Goal: Transaction & Acquisition: Subscribe to service/newsletter

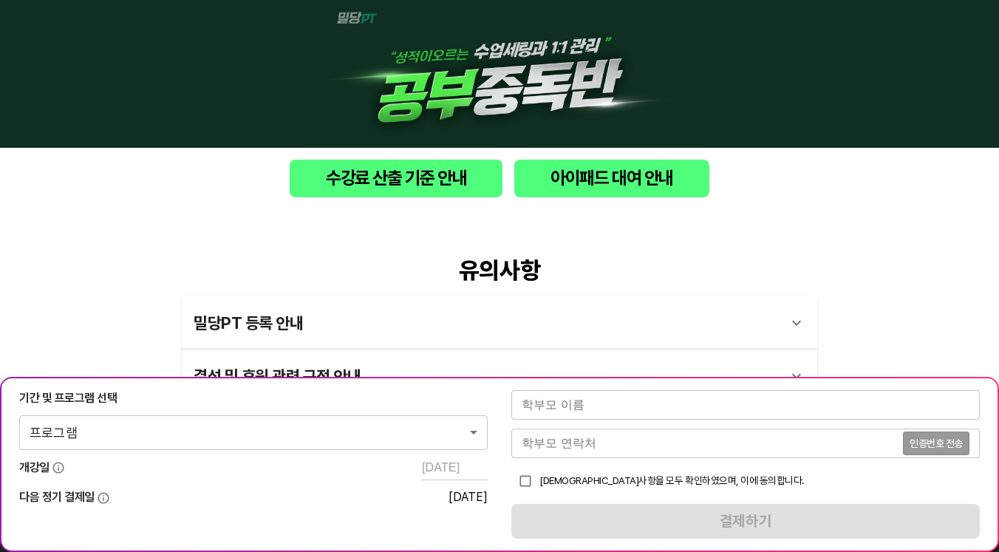
click at [353, 435] on body "수강료 산출 기준 안내 아이패드 대여 안내 유의사항 밀당PT 등록 안내 1 - 1 . 신규등록 신규등록은 밀당PT 각 과목별 프로그램을 처음 …" at bounding box center [499, 419] width 999 height 838
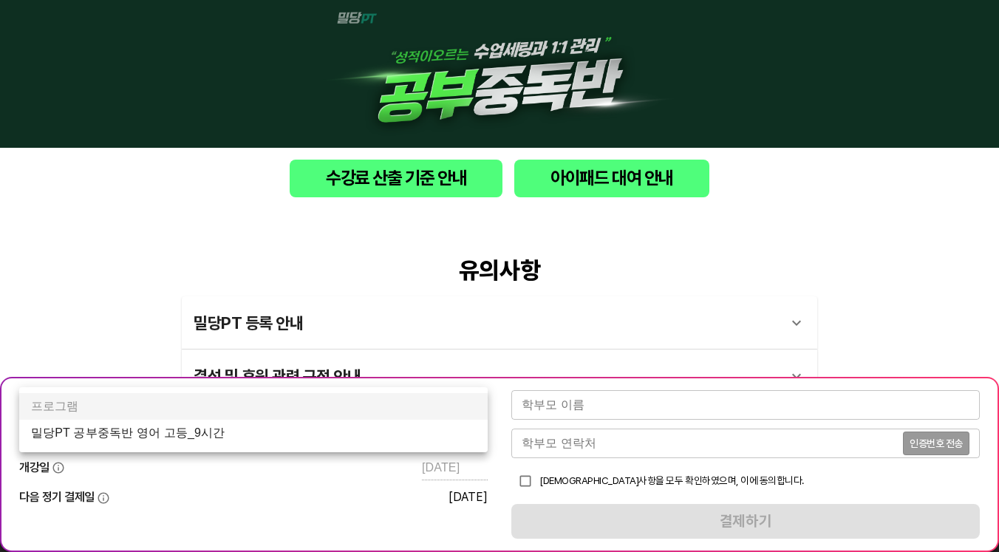
click at [164, 438] on li "밀당PT 공부중독반 영어 고등_9시간" at bounding box center [253, 433] width 469 height 27
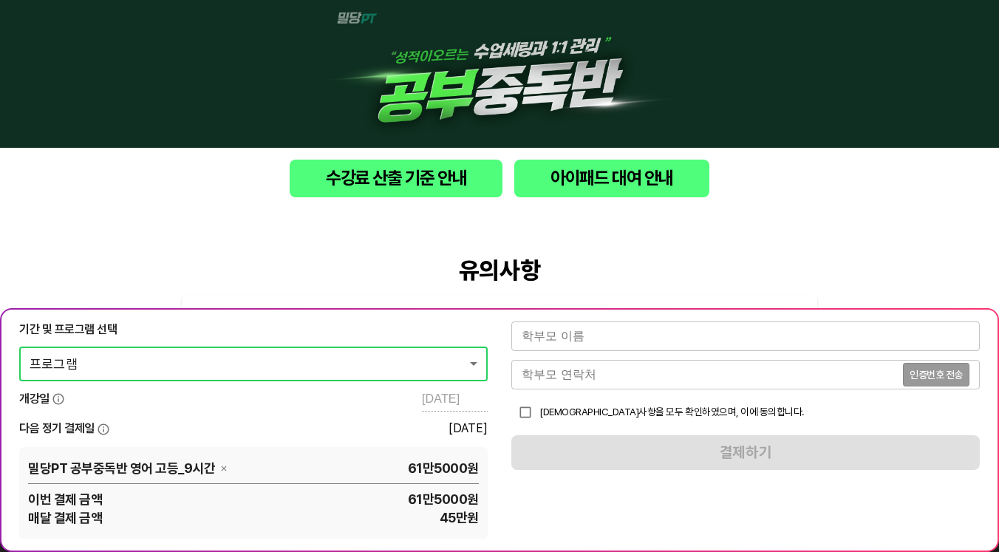
click at [611, 342] on input "text" at bounding box center [745, 337] width 469 height 30
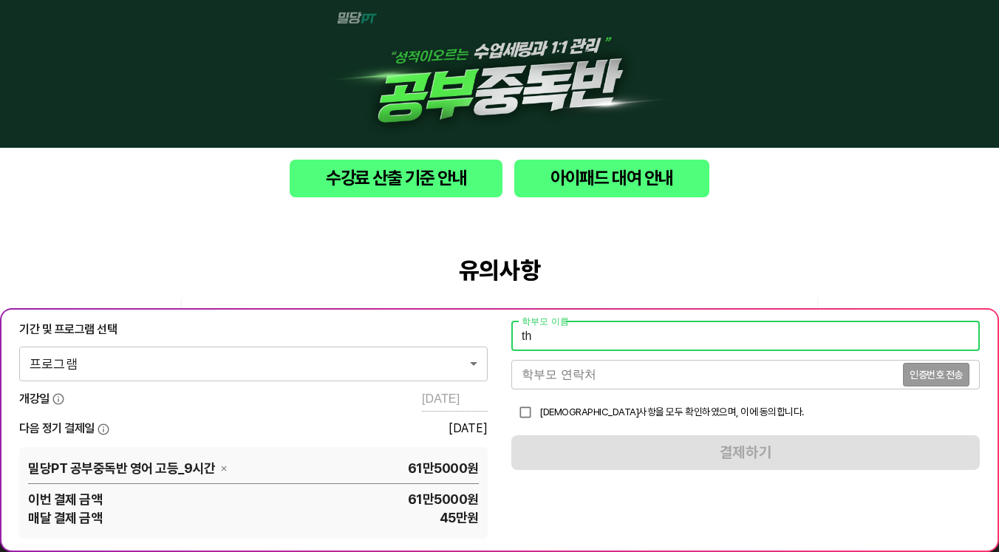
type input "t"
type input "[PERSON_NAME]"
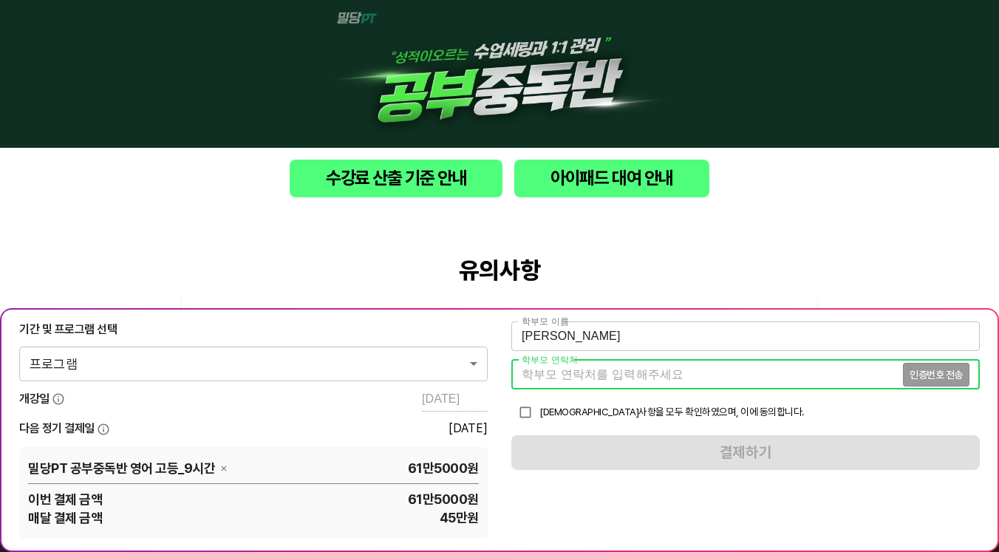
click at [613, 365] on input "tel" at bounding box center [707, 375] width 392 height 30
type input "01056998600"
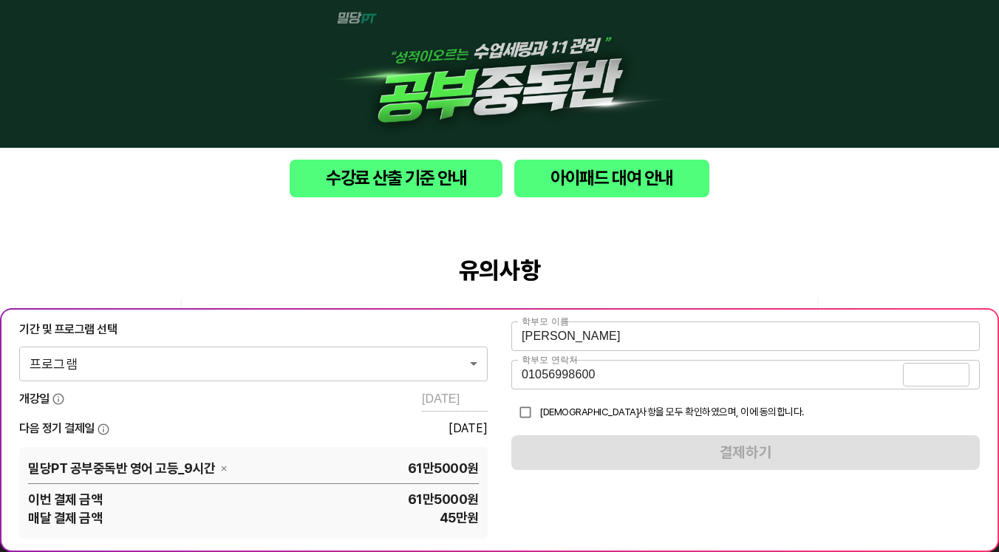
click at [956, 375] on span "인증번호 전송" at bounding box center [936, 375] width 53 height 10
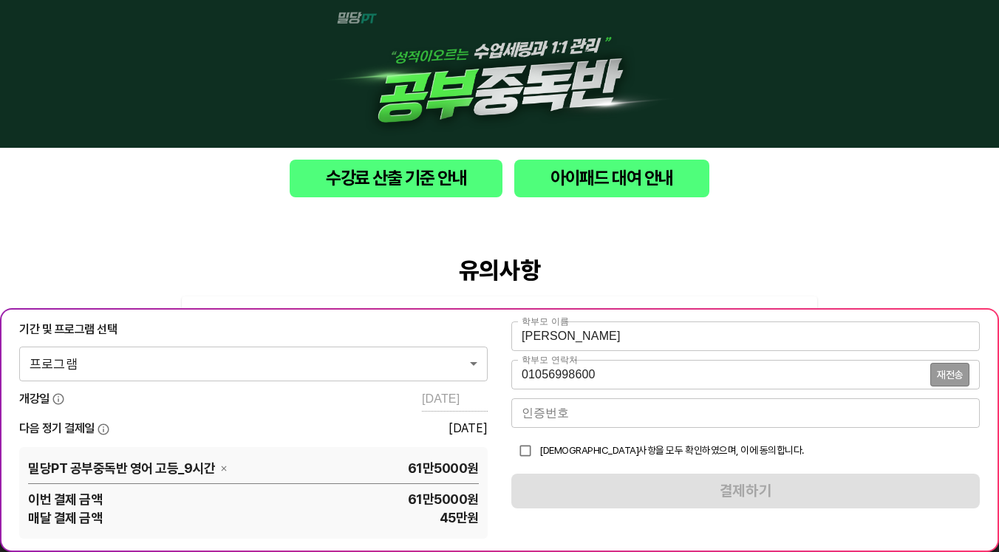
click at [697, 424] on input "number" at bounding box center [745, 413] width 469 height 30
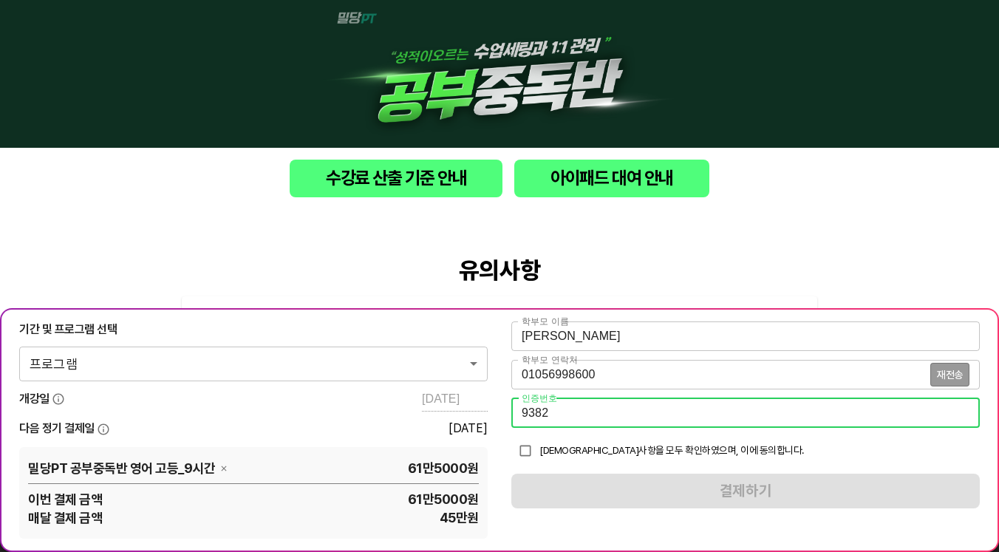
type input "9382"
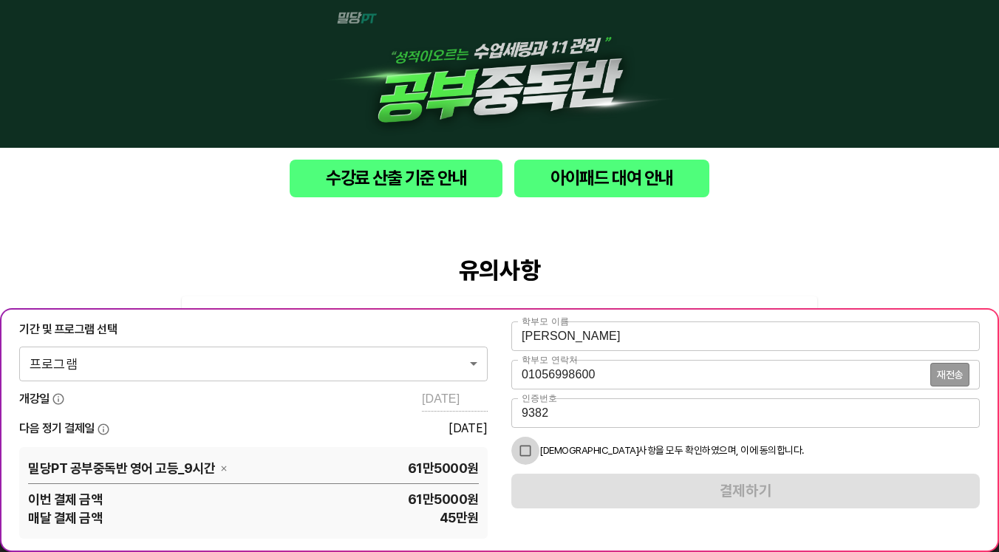
click at [528, 455] on input "checkbox" at bounding box center [525, 451] width 28 height 28
checkbox input "true"
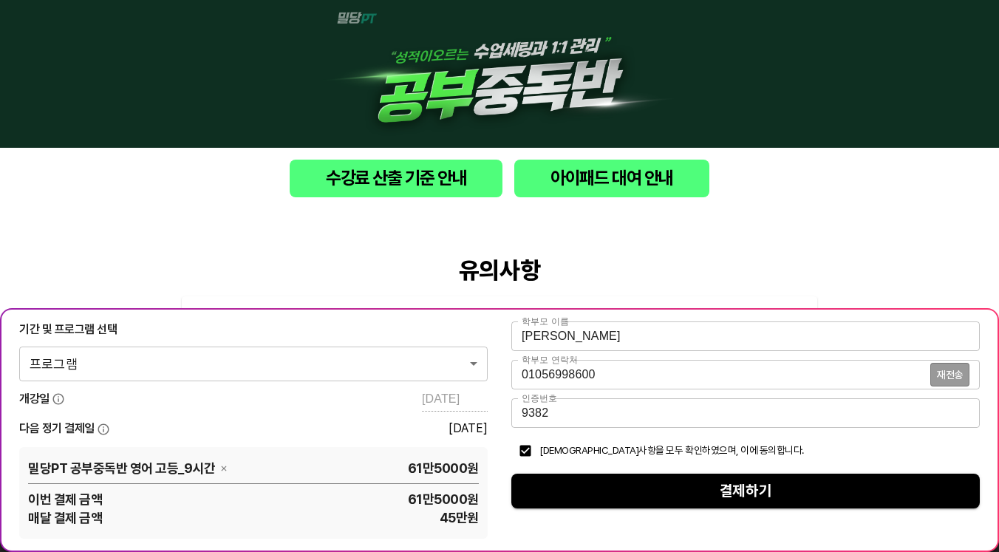
click at [787, 491] on span "결제하기" at bounding box center [745, 491] width 445 height 26
